Goal: Task Accomplishment & Management: Use online tool/utility

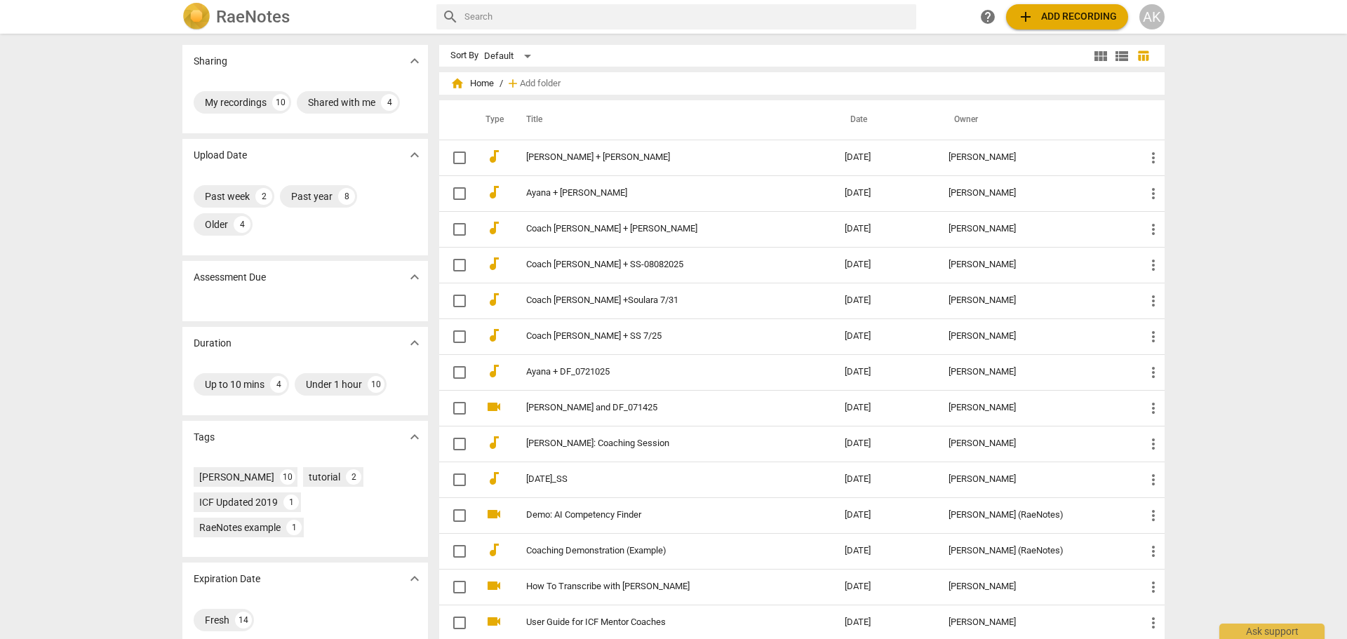
click at [1037, 16] on span "add Add recording" at bounding box center [1067, 16] width 100 height 17
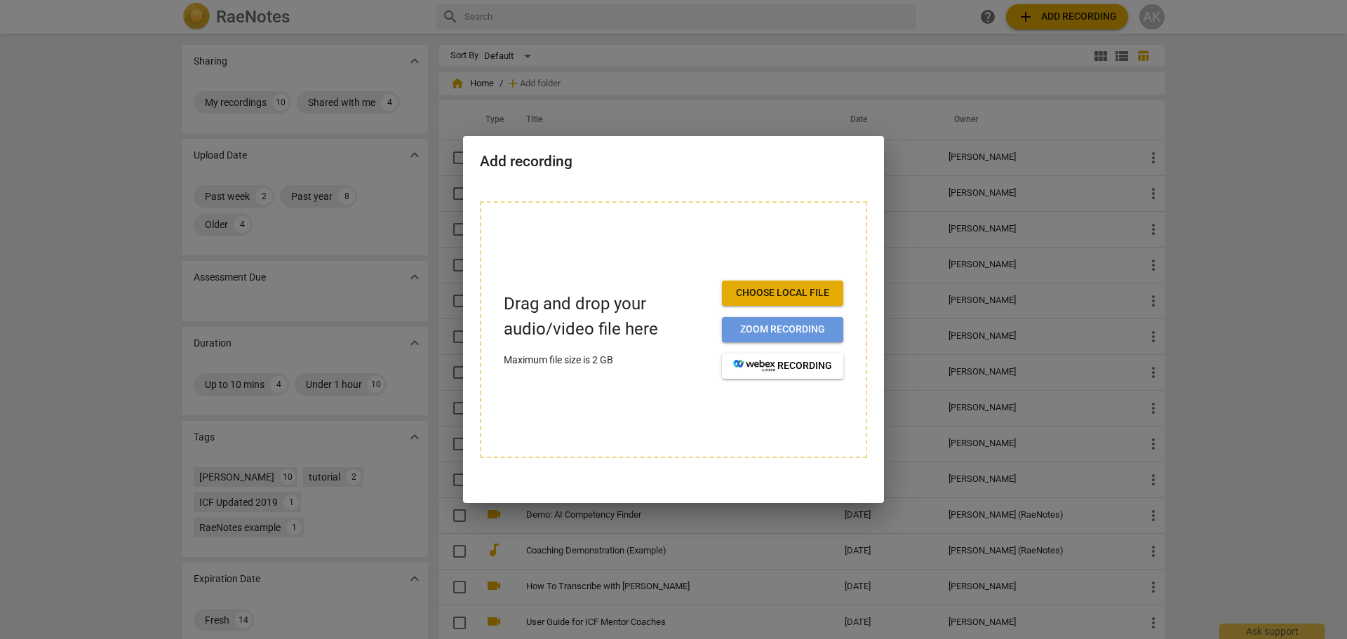
click at [805, 325] on span "Zoom recording" at bounding box center [782, 330] width 99 height 14
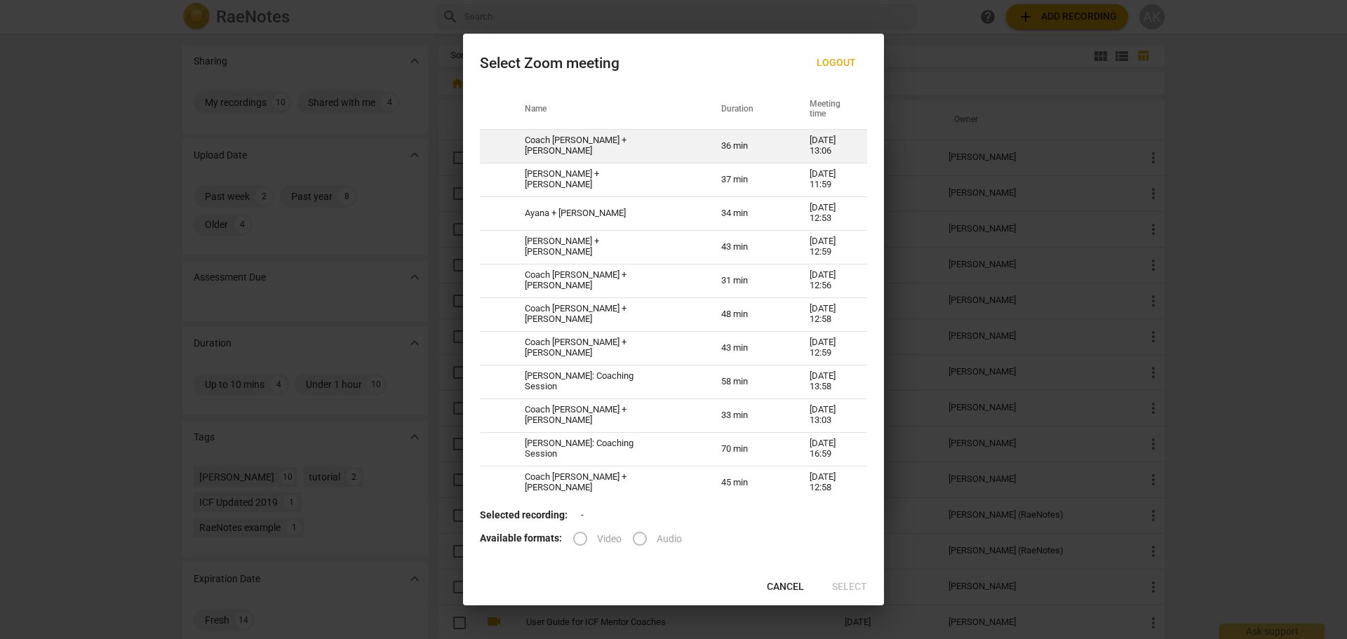
click at [615, 145] on td "Coach [PERSON_NAME] + [PERSON_NAME]" at bounding box center [606, 146] width 196 height 34
radio input "true"
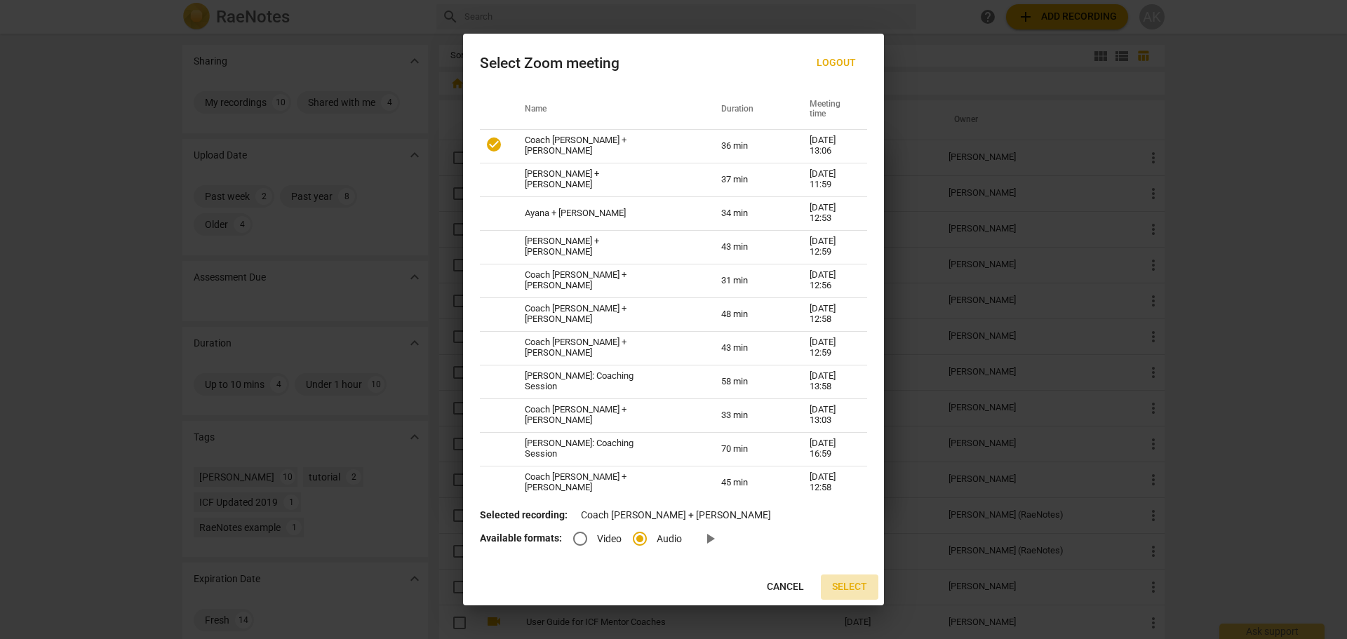
click at [850, 584] on span "Select" at bounding box center [849, 587] width 35 height 14
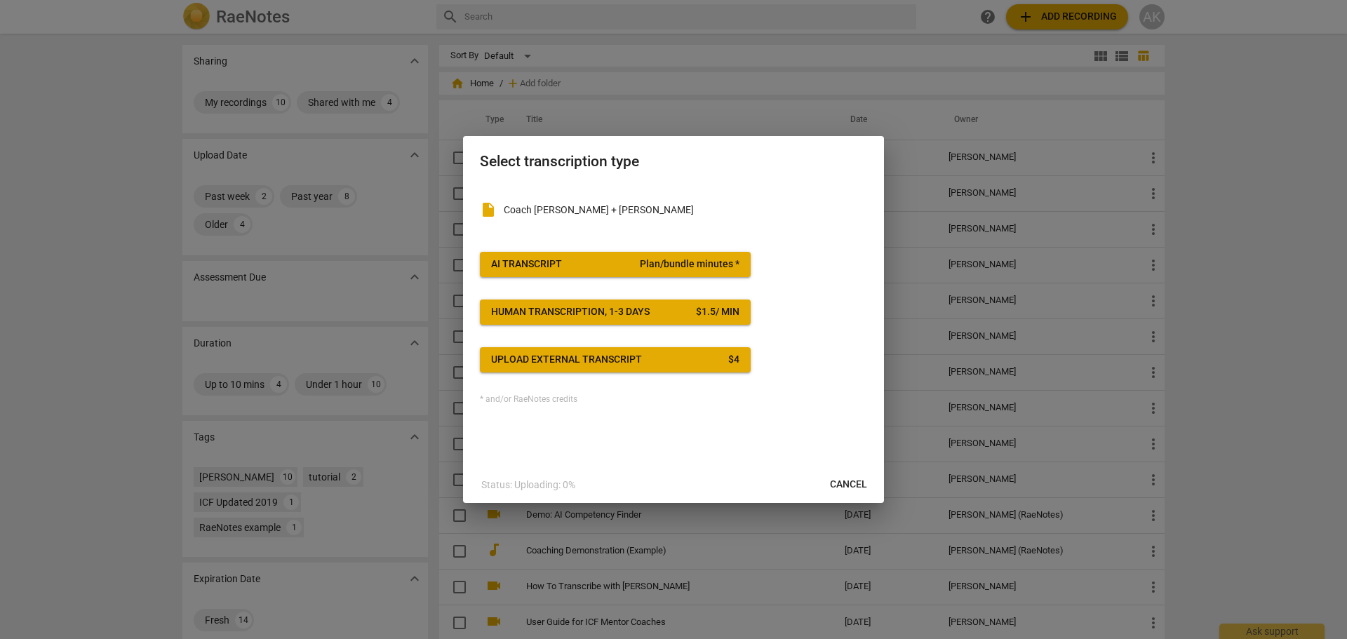
click at [687, 260] on span "Plan/bundle minutes *" at bounding box center [690, 264] width 100 height 14
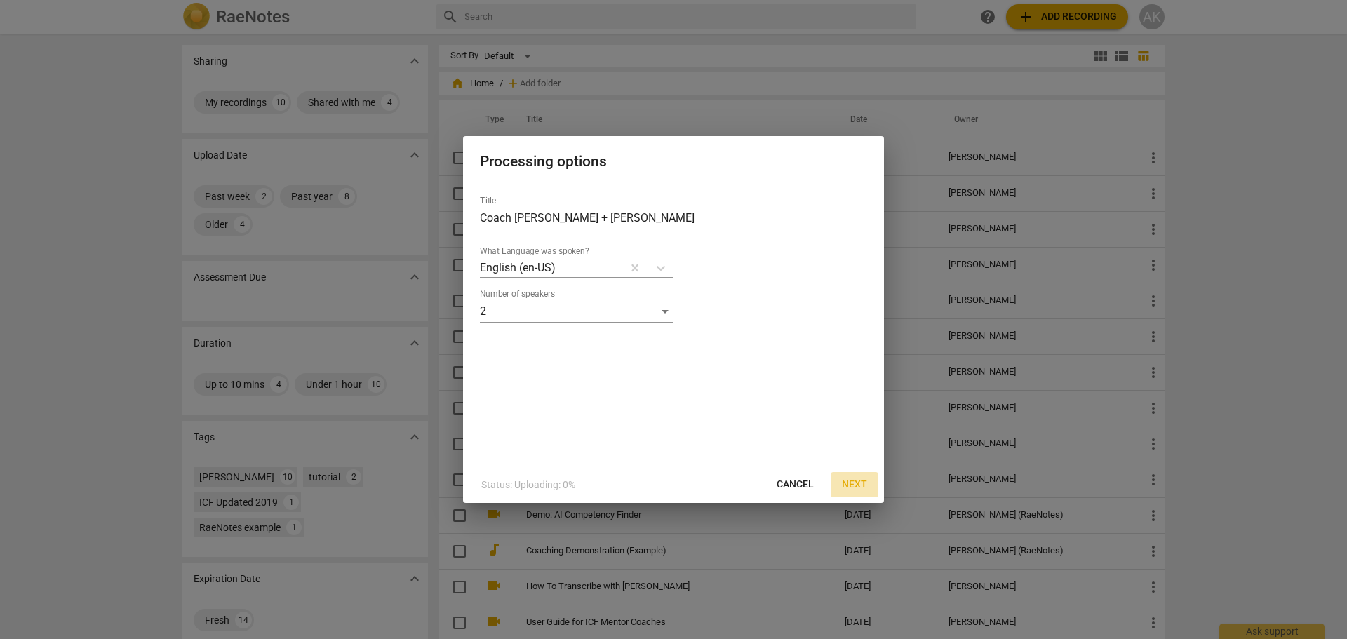
click at [857, 483] on span "Next" at bounding box center [854, 485] width 25 height 14
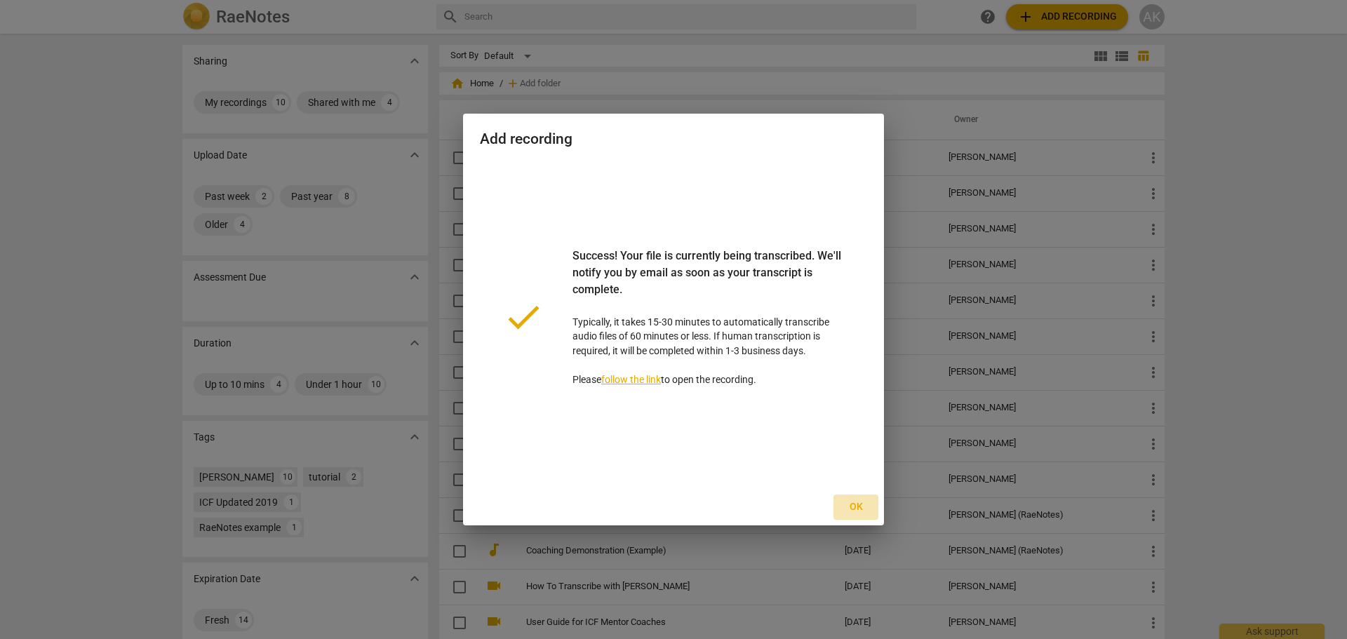
click at [857, 509] on span "Ok" at bounding box center [856, 507] width 22 height 14
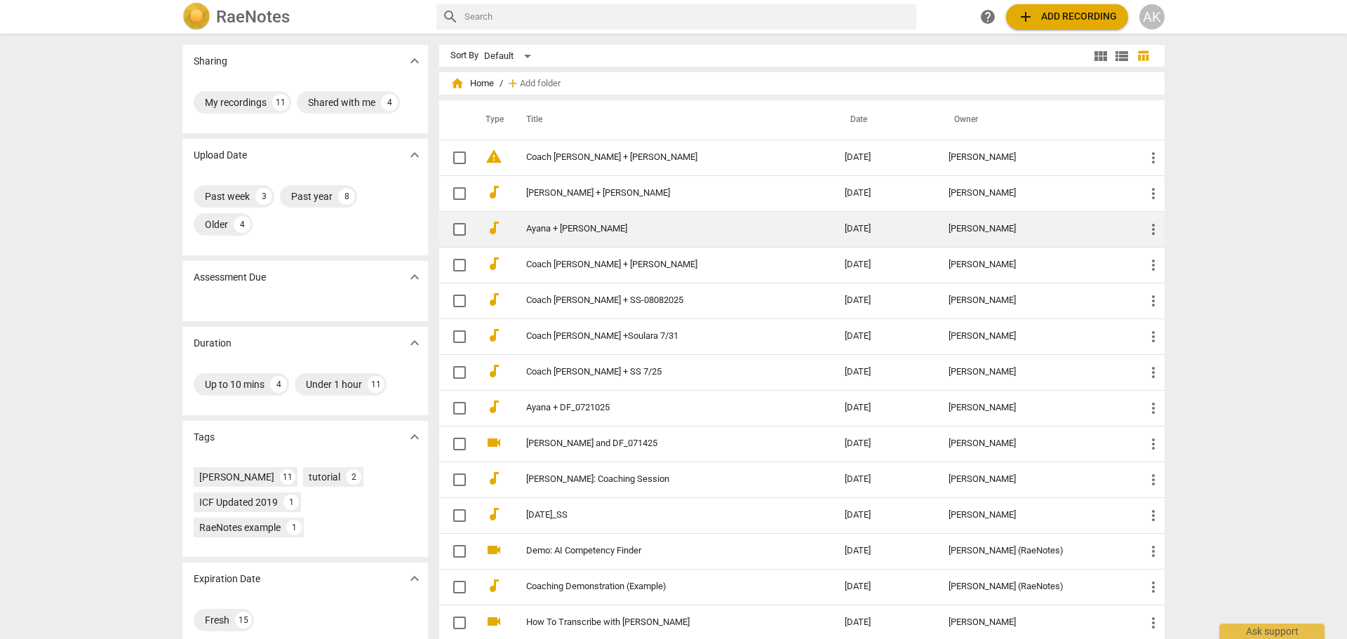
click at [561, 229] on link "Ayana + [PERSON_NAME]" at bounding box center [660, 229] width 268 height 11
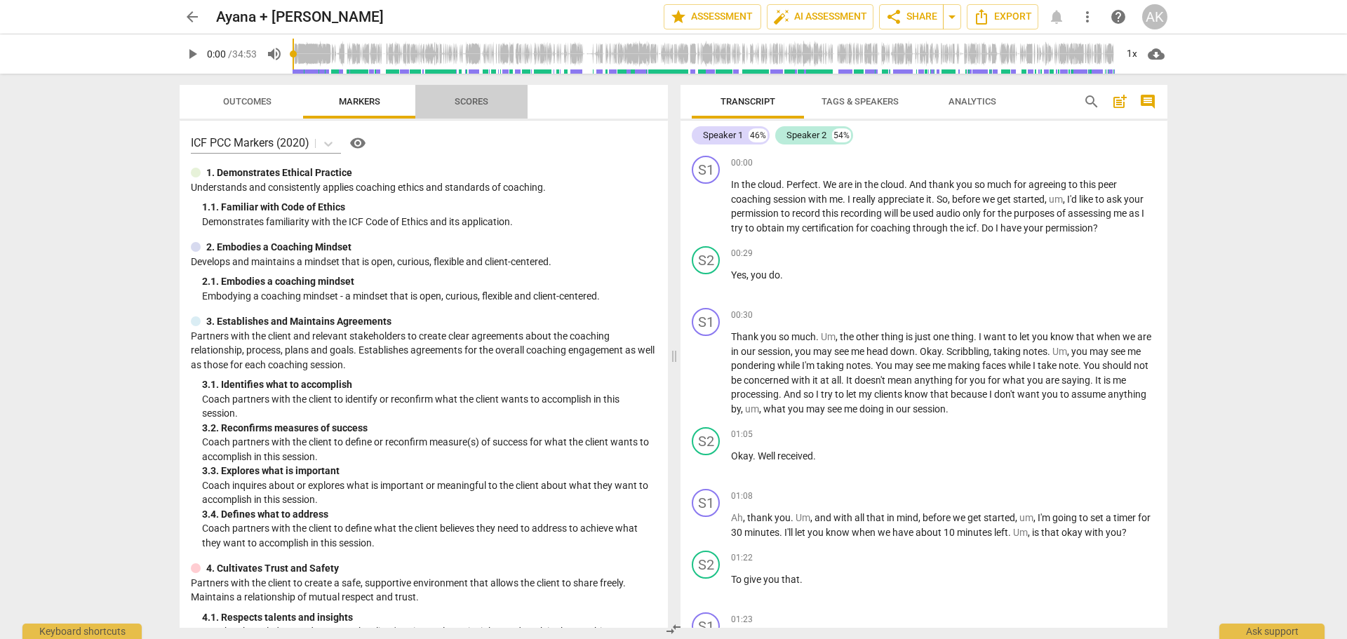
click at [467, 98] on span "Scores" at bounding box center [472, 101] width 34 height 11
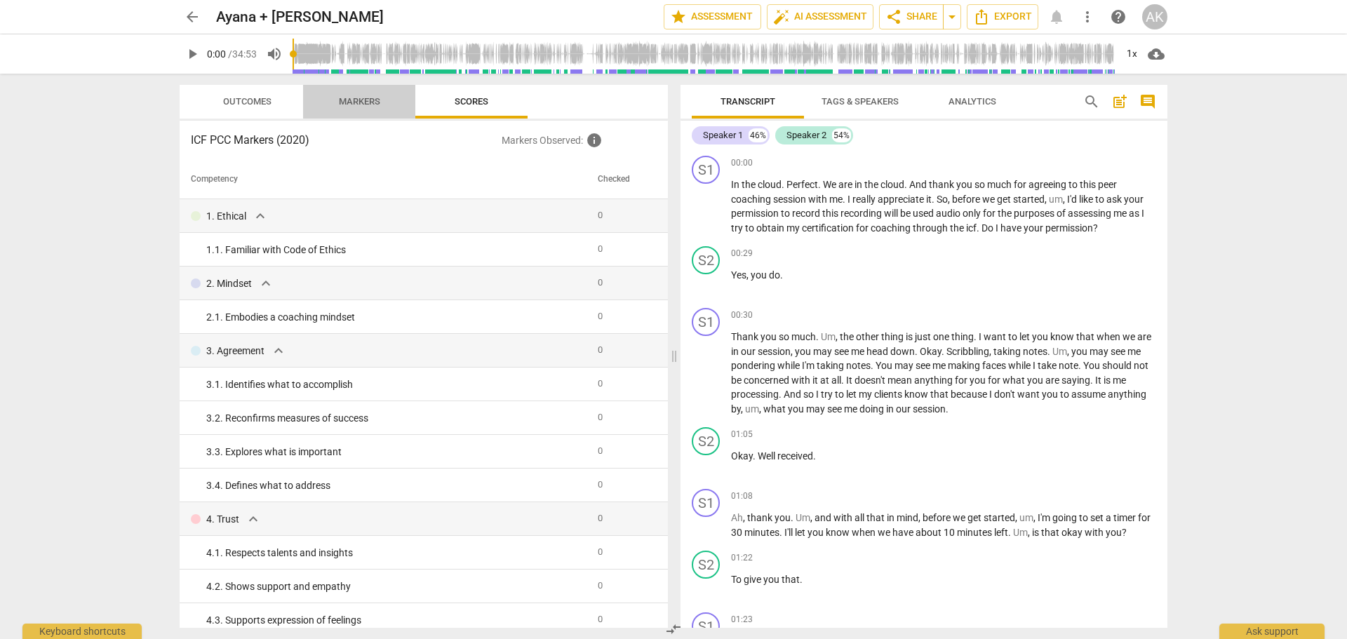
click at [363, 102] on span "Markers" at bounding box center [359, 101] width 41 height 11
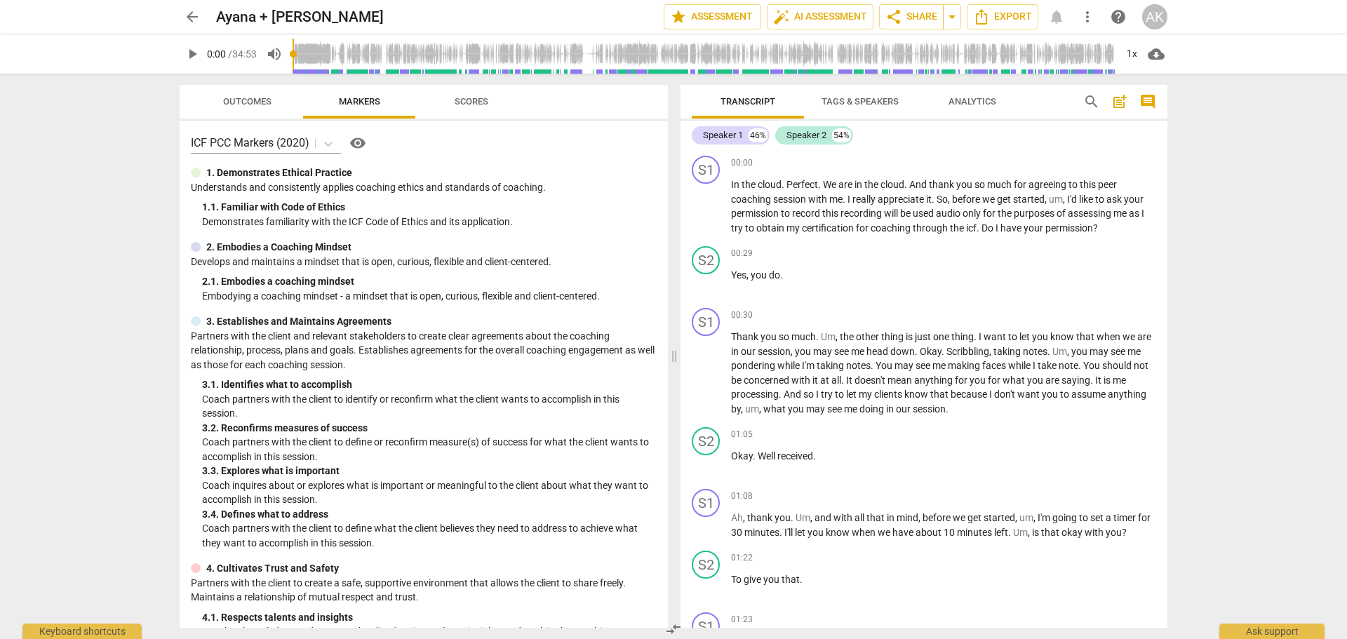
click at [971, 102] on span "Analytics" at bounding box center [972, 101] width 48 height 11
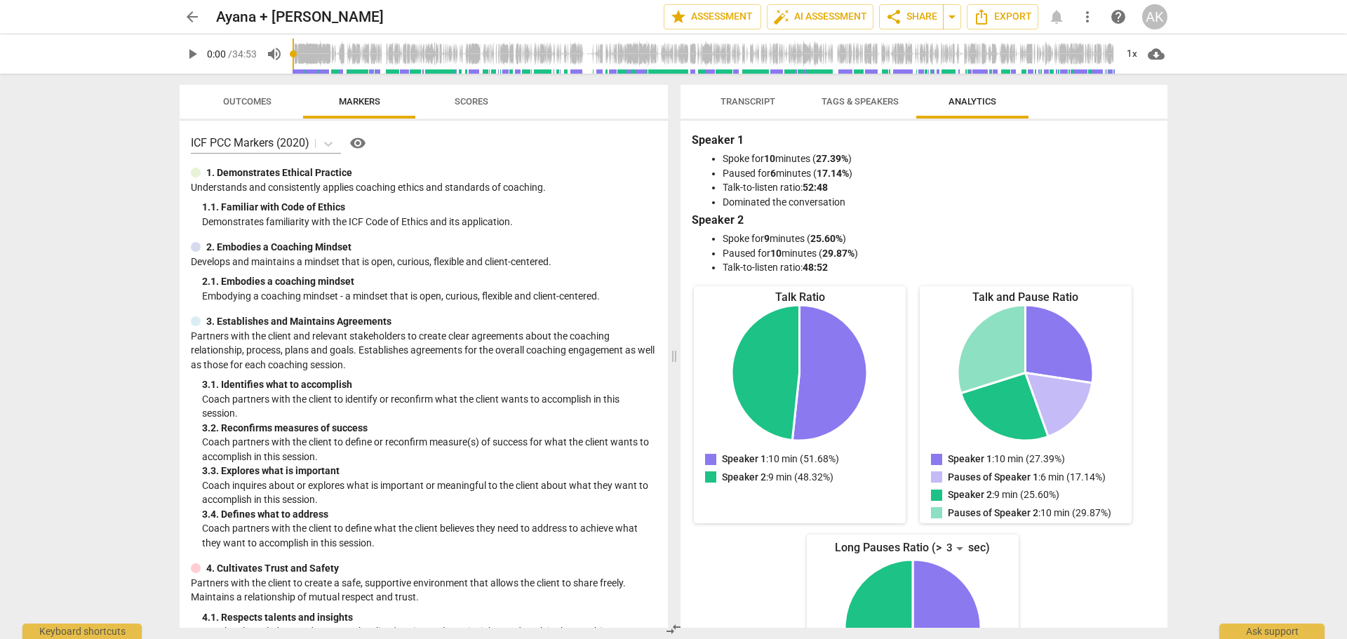
click at [189, 16] on span "arrow_back" at bounding box center [192, 16] width 17 height 17
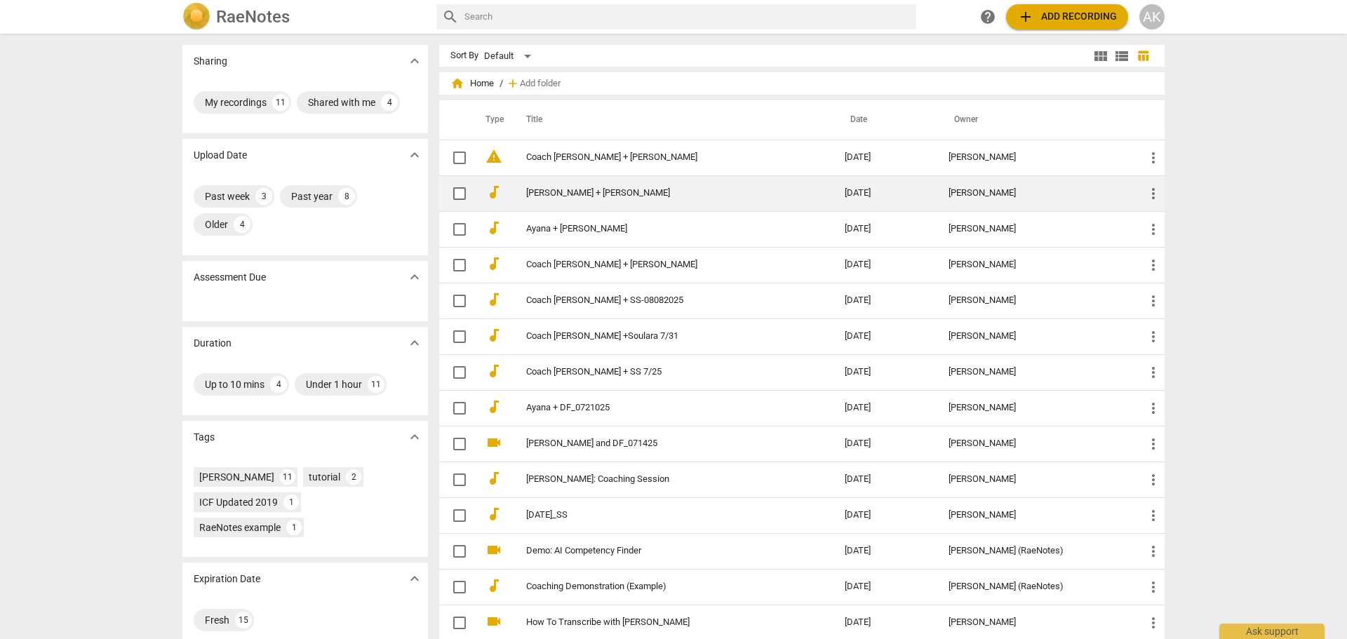
click at [577, 190] on link "[PERSON_NAME] + [PERSON_NAME]" at bounding box center [660, 193] width 268 height 11
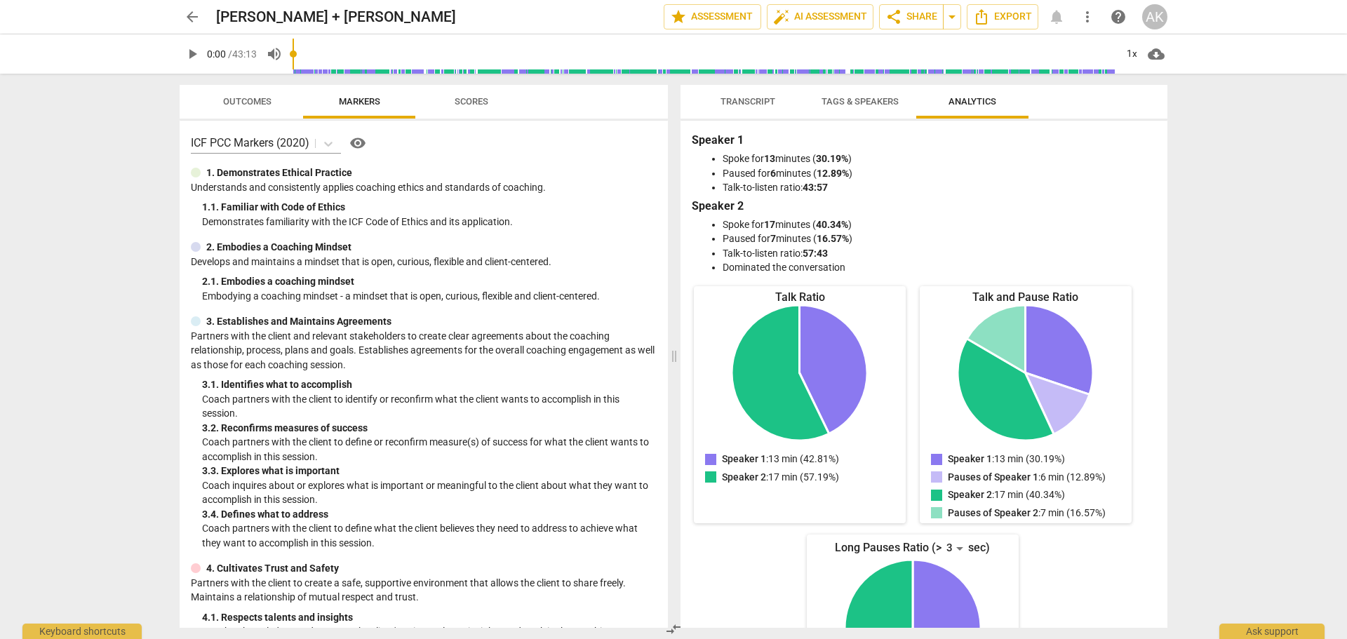
click at [189, 20] on span "arrow_back" at bounding box center [192, 16] width 17 height 17
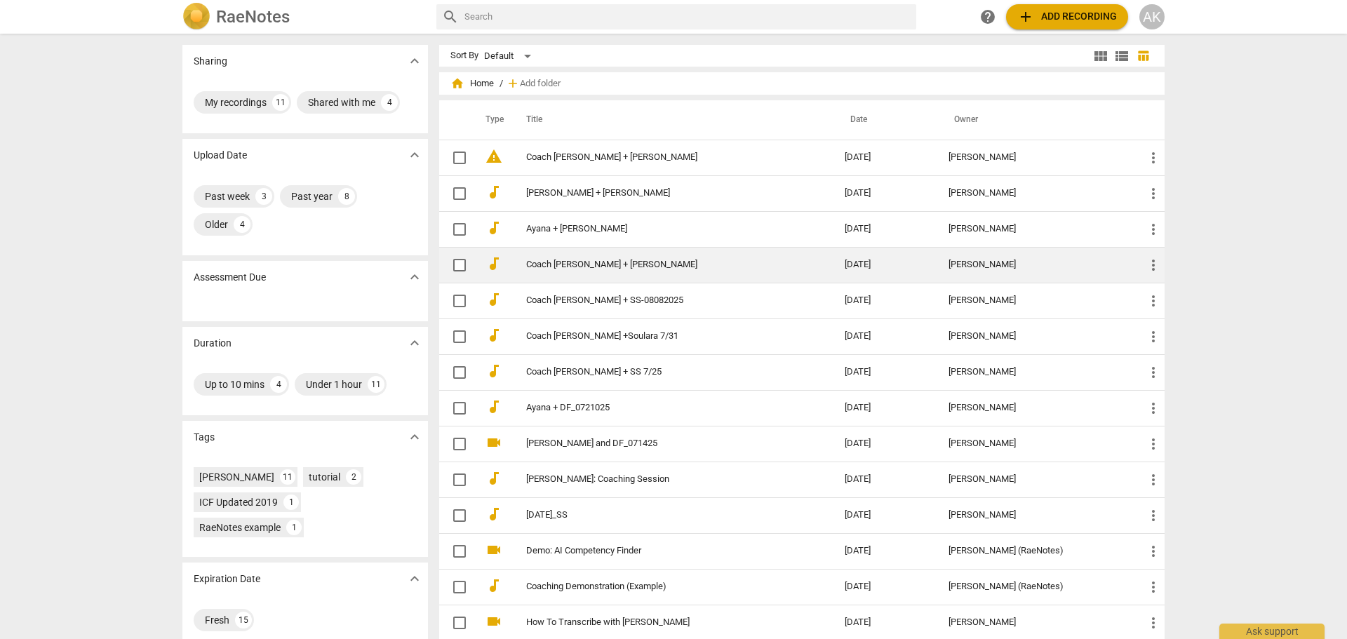
click at [609, 258] on td "Coach [PERSON_NAME] + [PERSON_NAME]" at bounding box center [671, 265] width 324 height 36
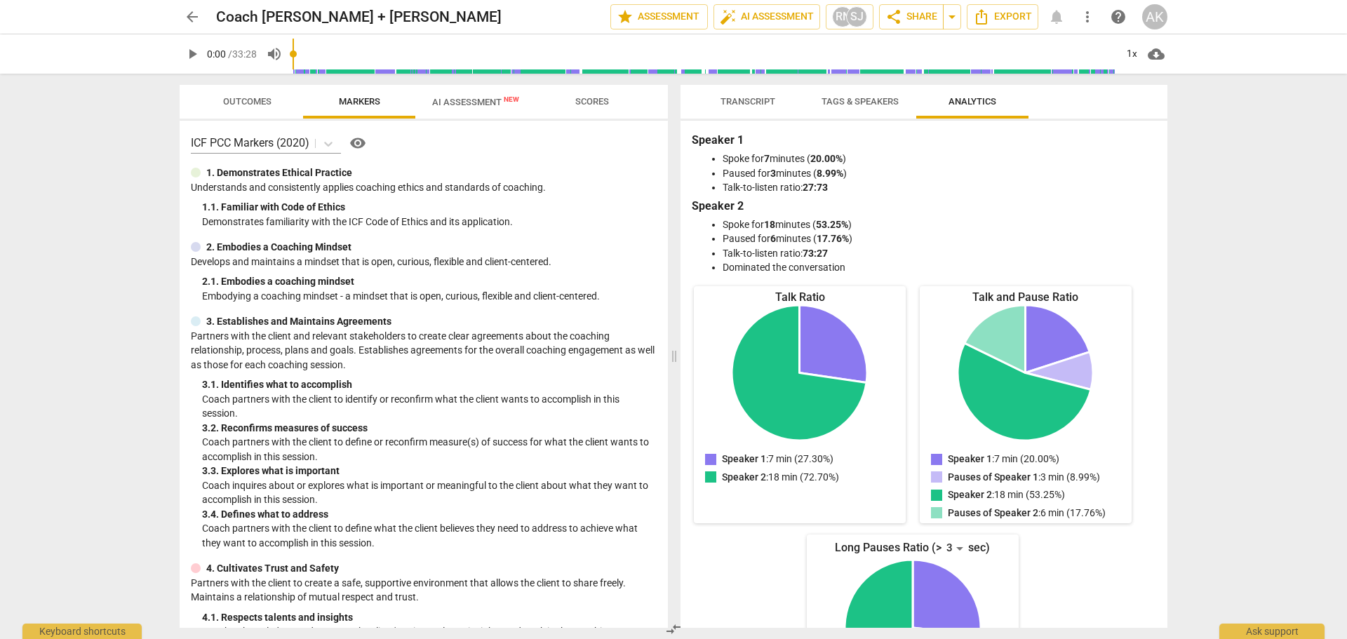
click at [192, 20] on span "arrow_back" at bounding box center [192, 16] width 17 height 17
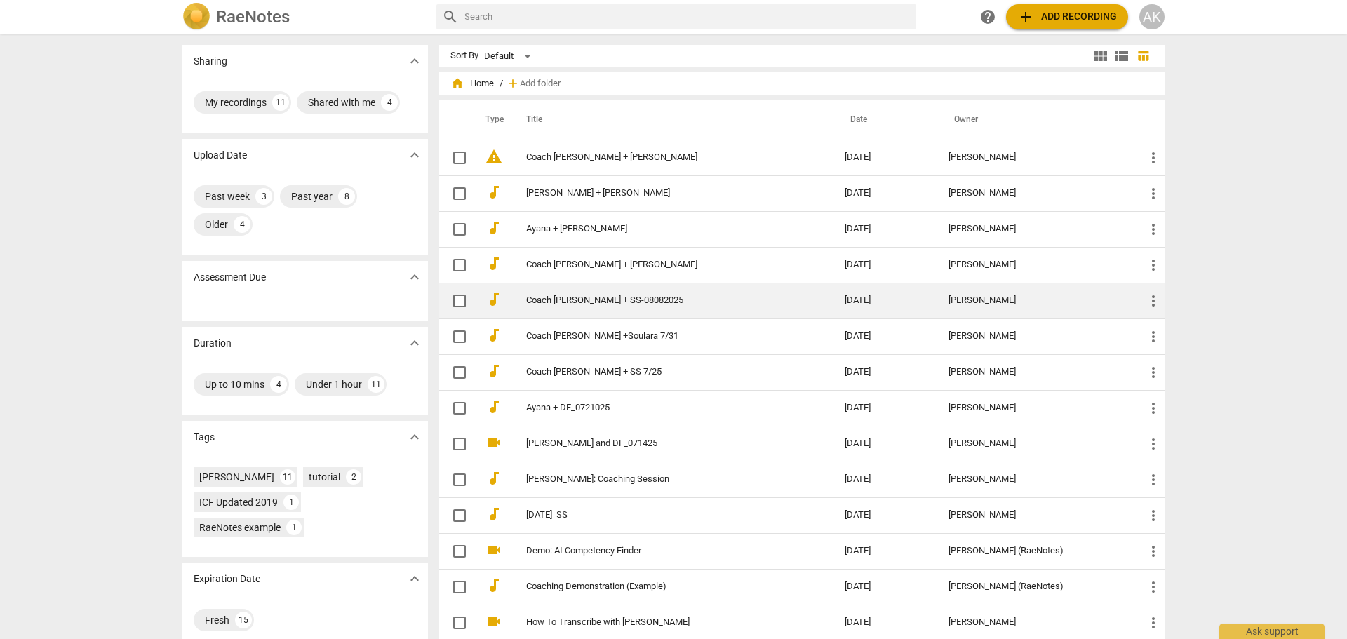
click at [607, 300] on link "Coach [PERSON_NAME] + SS-08082025" at bounding box center [660, 300] width 268 height 11
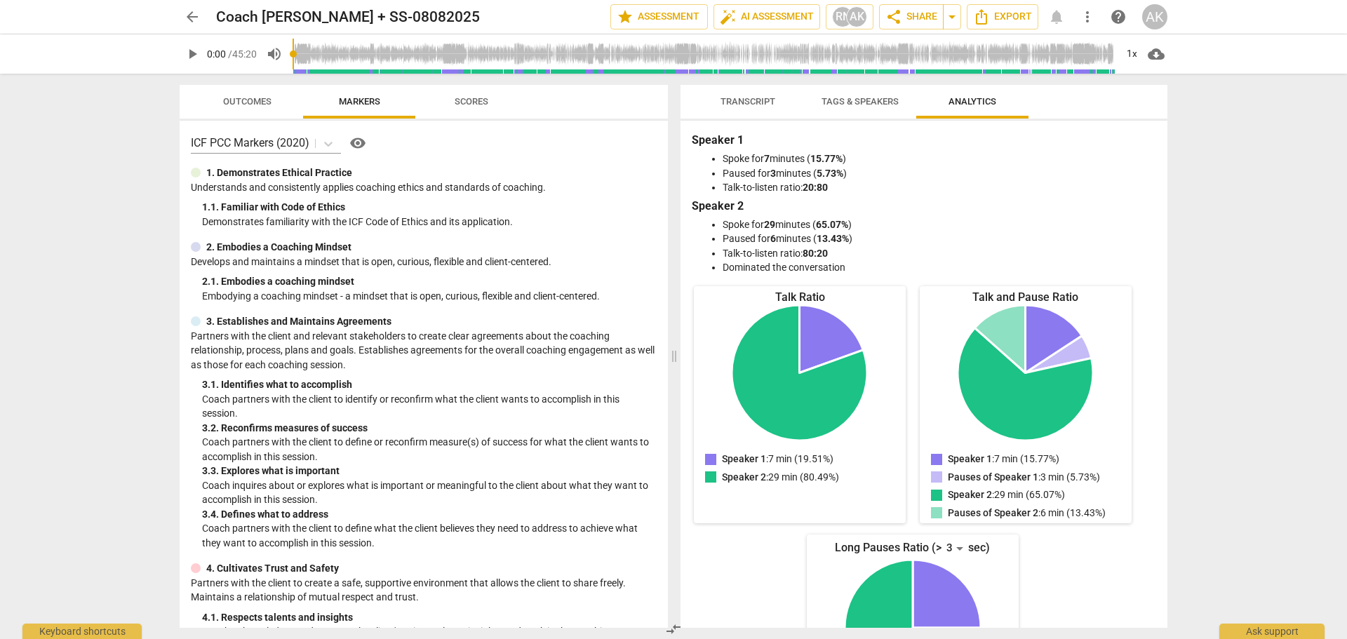
click at [475, 100] on span "Scores" at bounding box center [472, 101] width 34 height 11
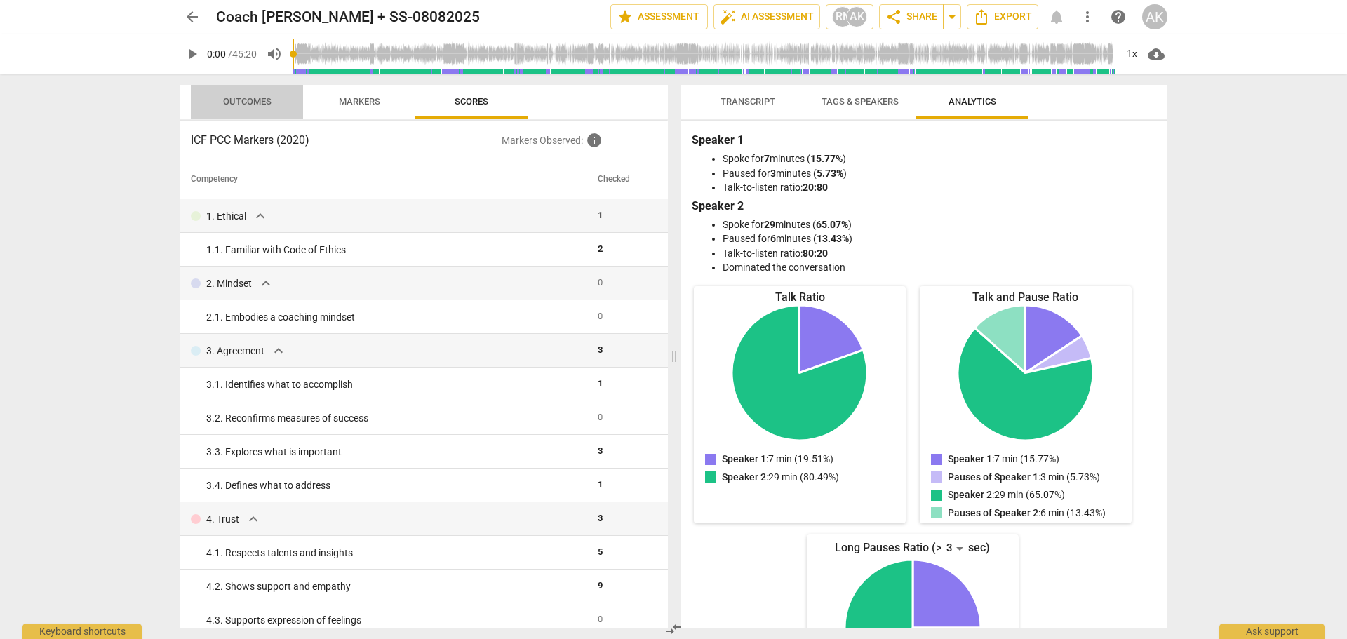
click at [246, 105] on span "Outcomes" at bounding box center [247, 101] width 48 height 11
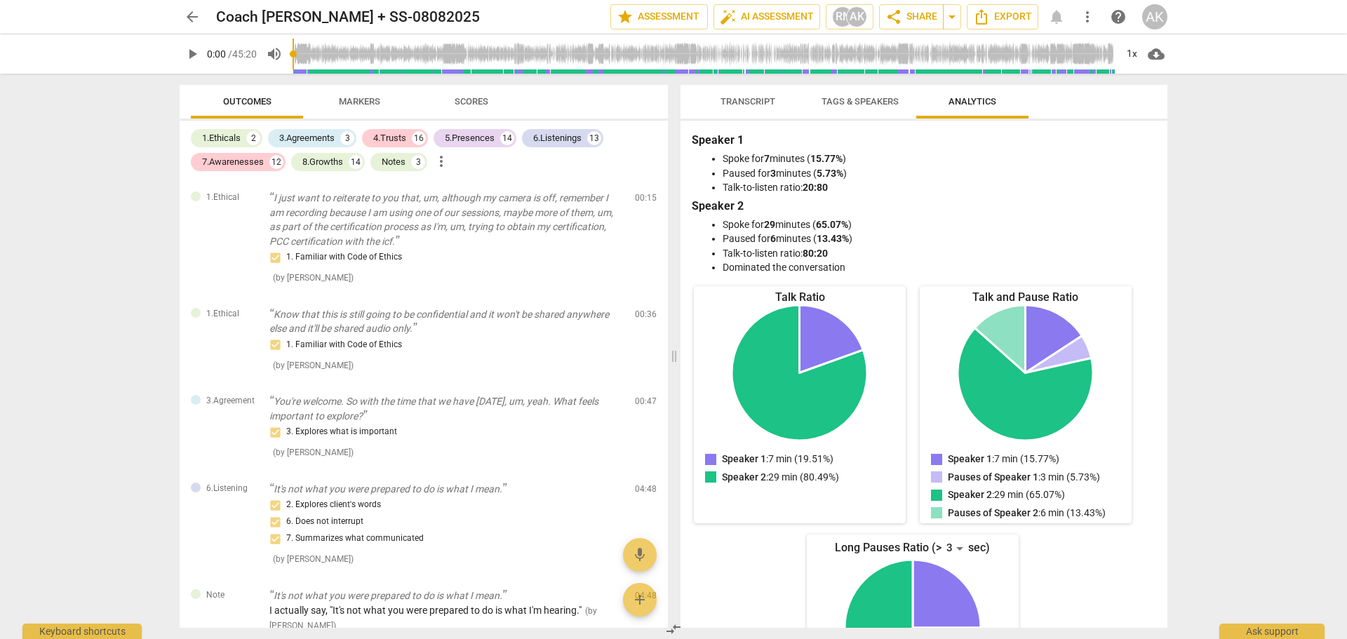
click at [198, 18] on span "arrow_back" at bounding box center [192, 16] width 17 height 17
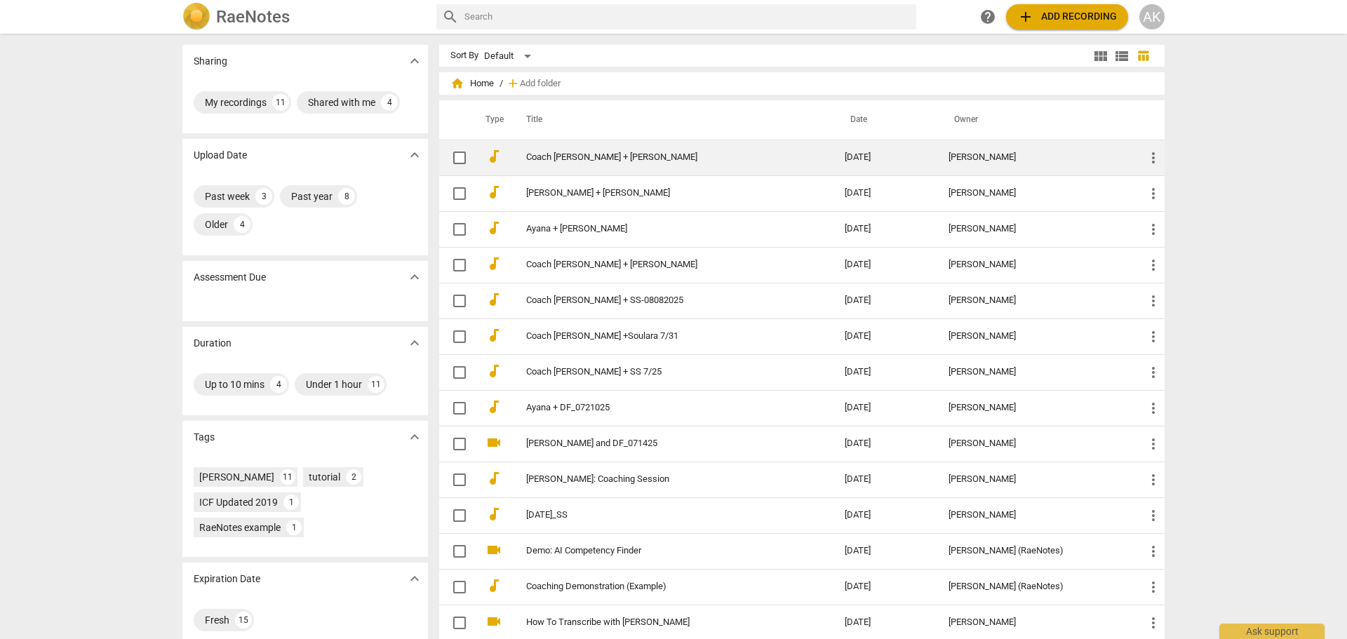
click at [607, 157] on link "Coach [PERSON_NAME] + [PERSON_NAME]" at bounding box center [660, 157] width 268 height 11
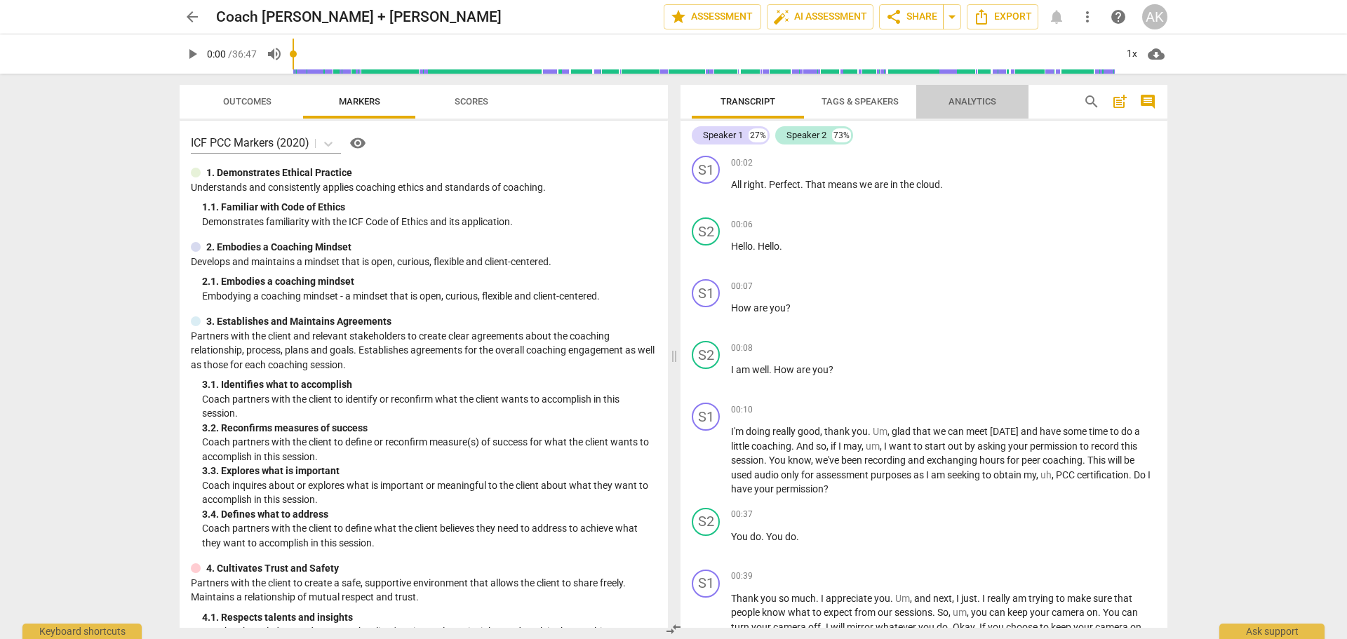
click at [972, 102] on span "Analytics" at bounding box center [972, 101] width 48 height 11
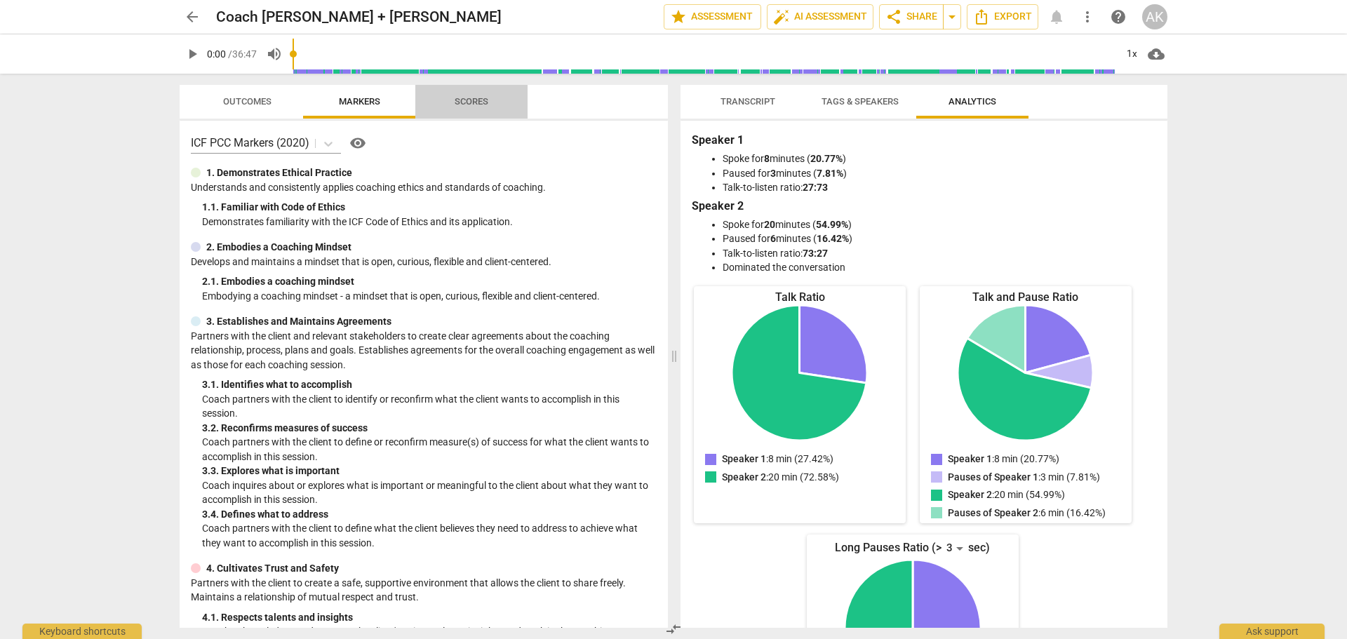
click at [473, 98] on span "Scores" at bounding box center [472, 101] width 34 height 11
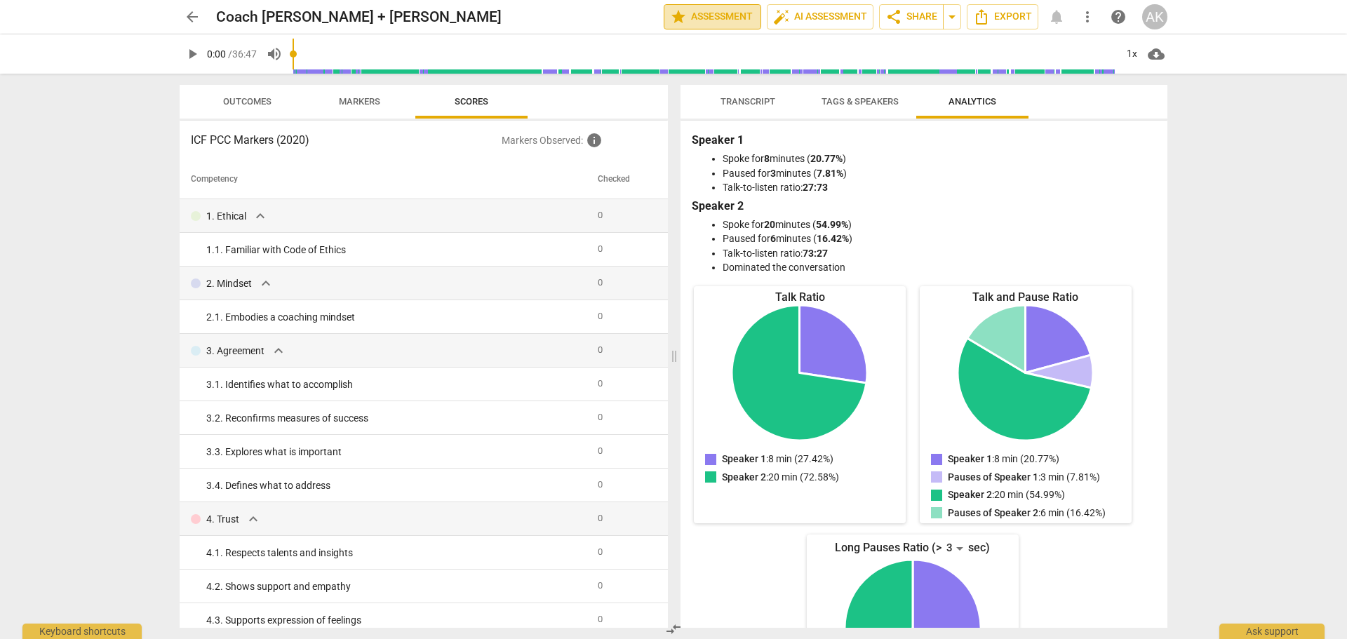
click at [741, 16] on span "star Assessment" at bounding box center [712, 16] width 85 height 17
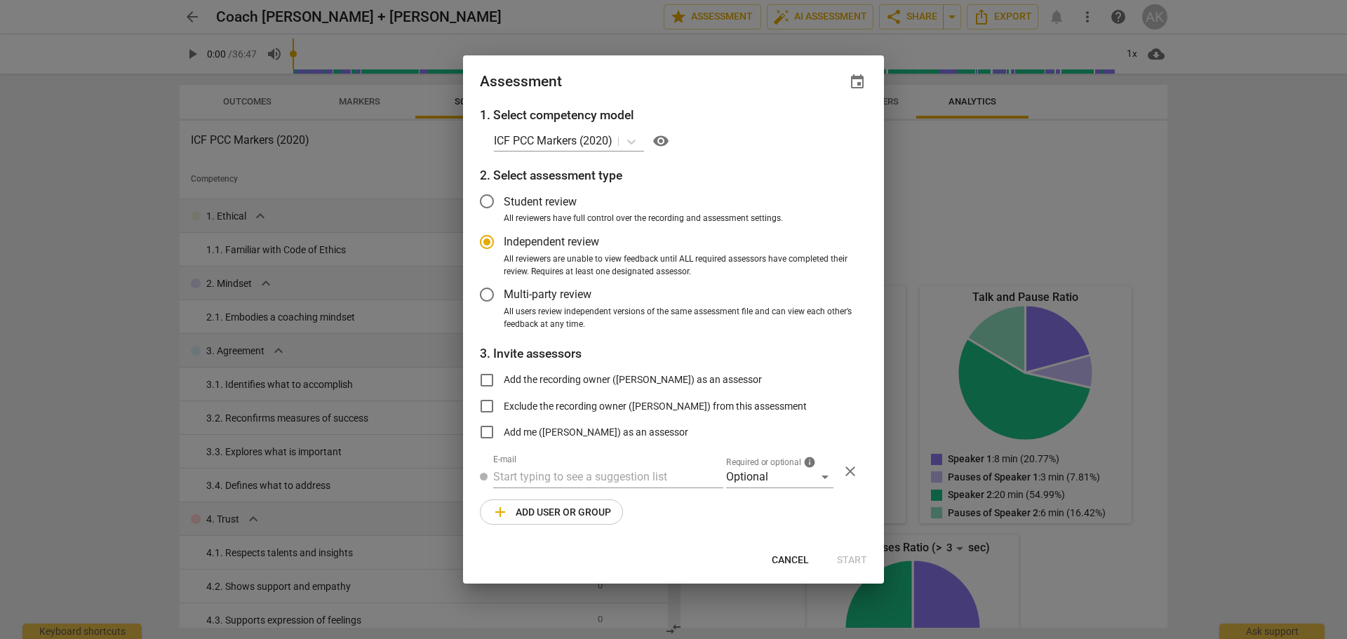
click at [798, 562] on span "Cancel" at bounding box center [790, 560] width 37 height 14
radio input "false"
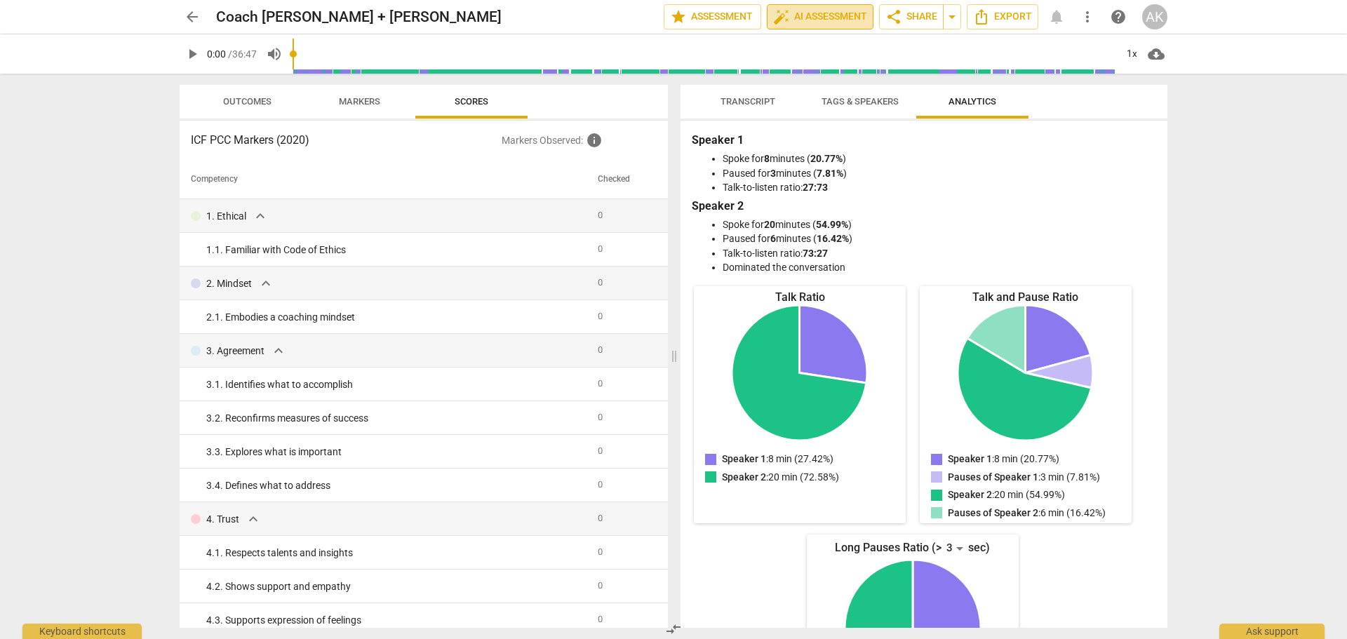
click at [834, 11] on span "auto_fix_high AI Assessment" at bounding box center [820, 16] width 94 height 17
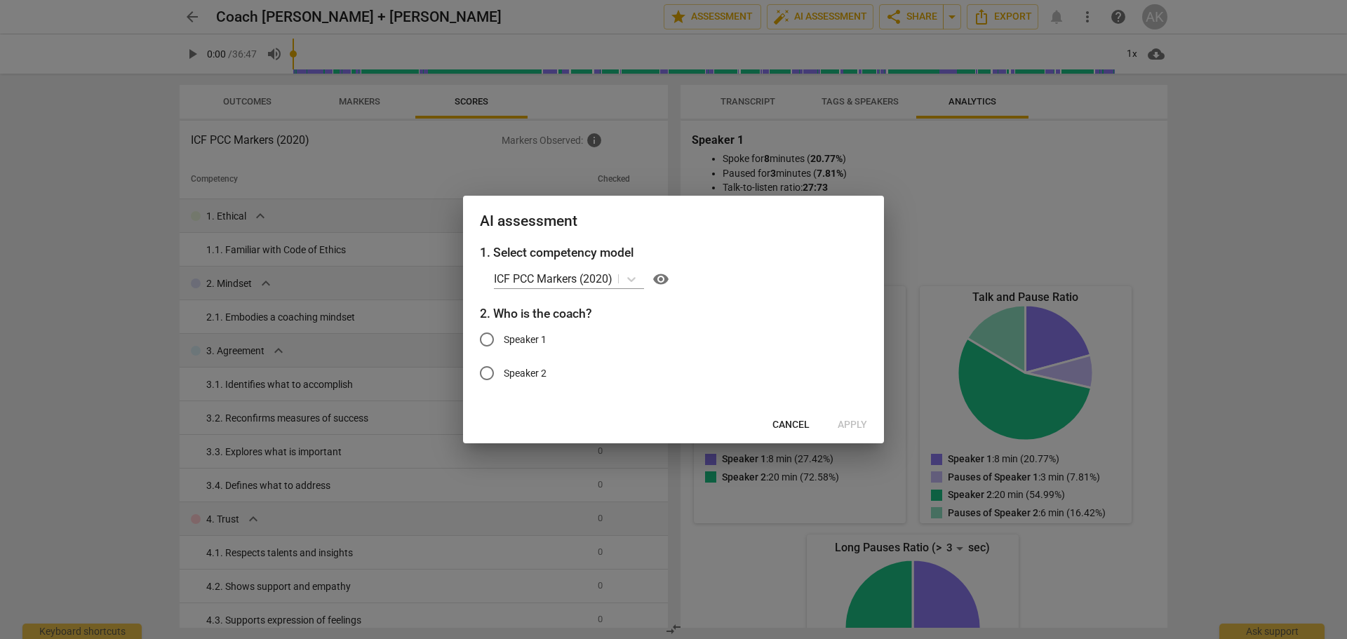
click at [1231, 161] on div at bounding box center [673, 319] width 1347 height 639
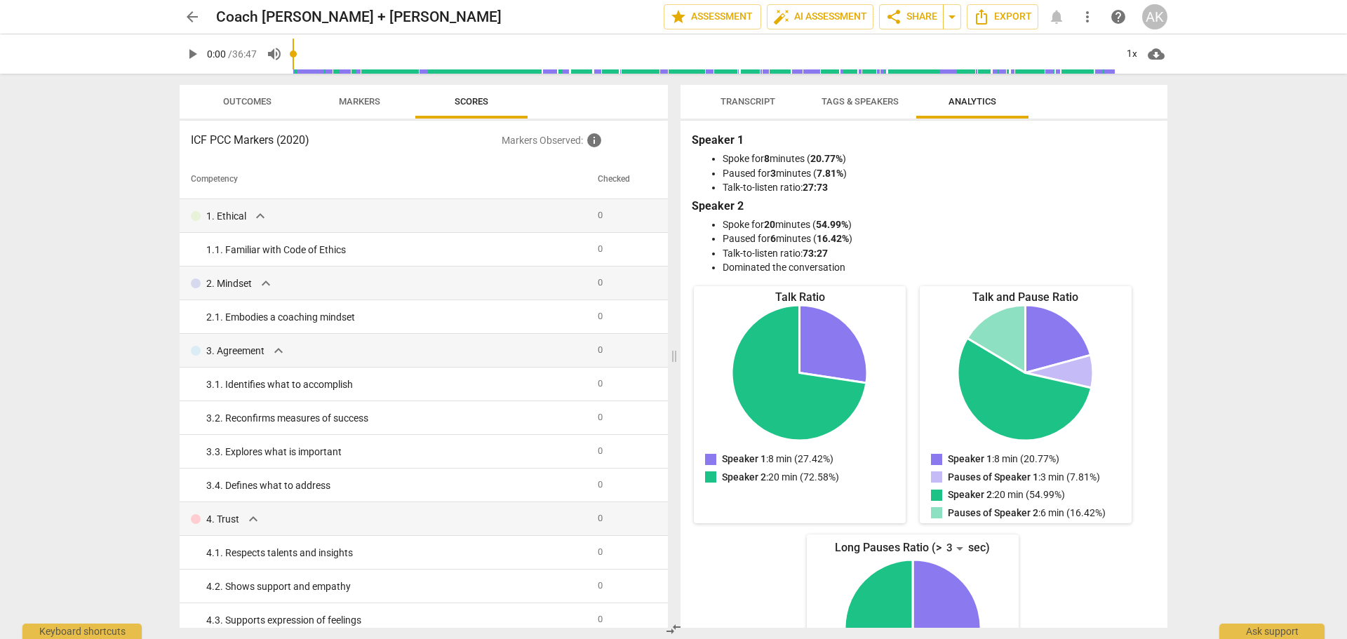
click at [248, 102] on span "Outcomes" at bounding box center [247, 101] width 48 height 11
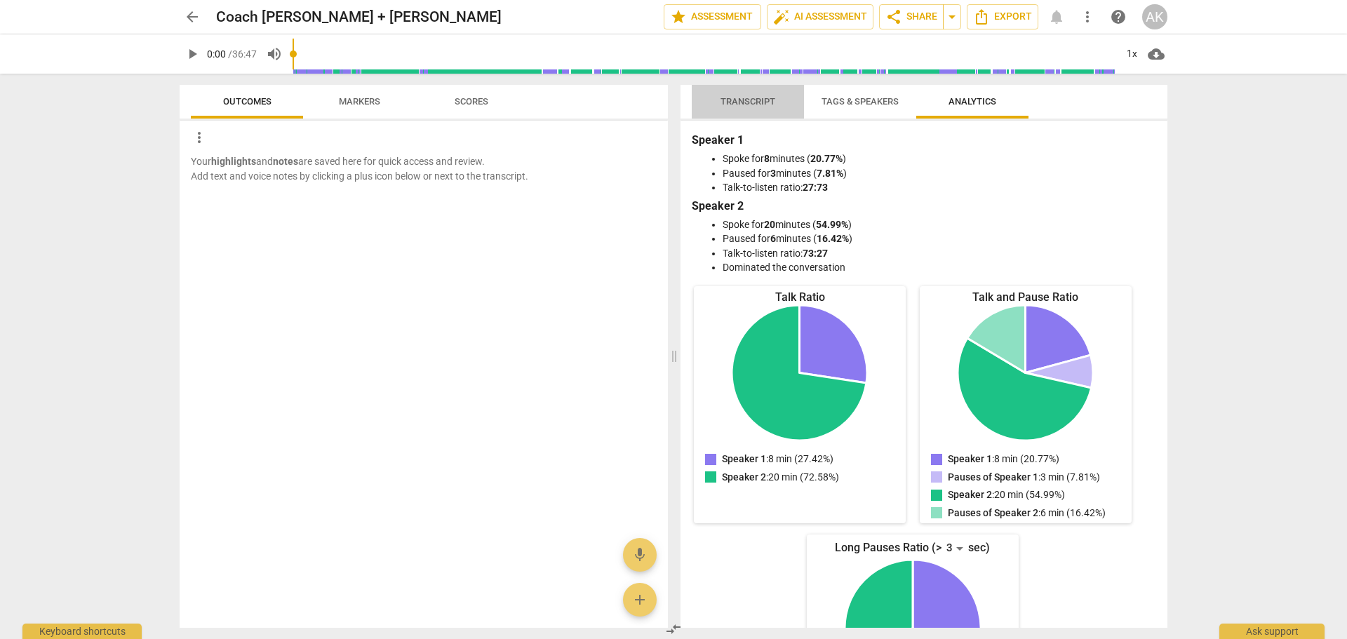
click at [737, 102] on span "Transcript" at bounding box center [747, 101] width 55 height 11
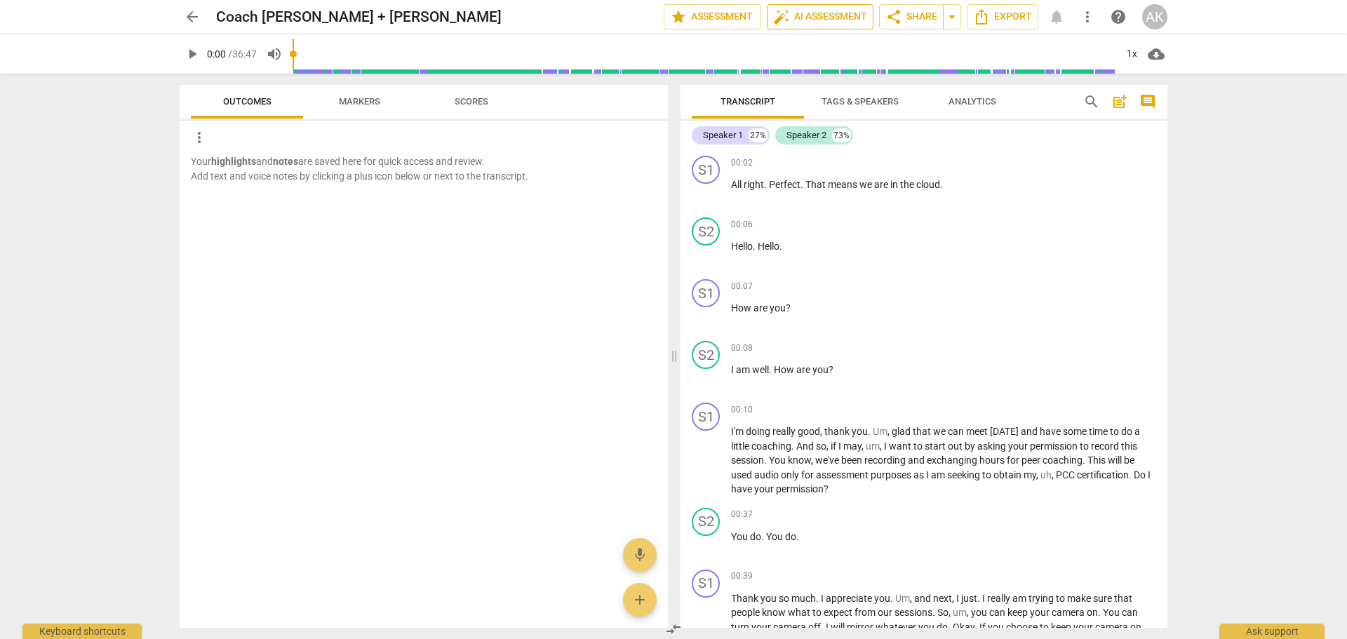
click at [817, 18] on span "auto_fix_high AI Assessment" at bounding box center [820, 16] width 94 height 17
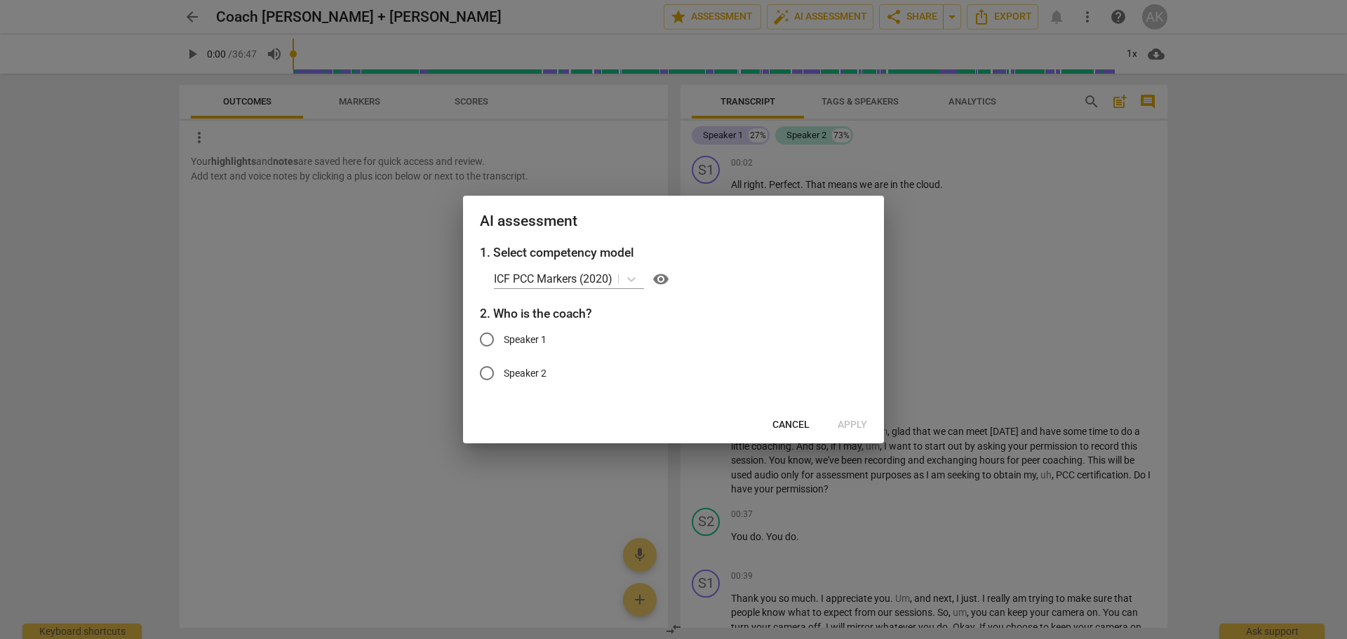
click at [488, 337] on input "Speaker 1" at bounding box center [487, 340] width 34 height 34
radio input "true"
click at [850, 423] on span "Apply" at bounding box center [852, 425] width 29 height 14
